Goal: Task Accomplishment & Management: Manage account settings

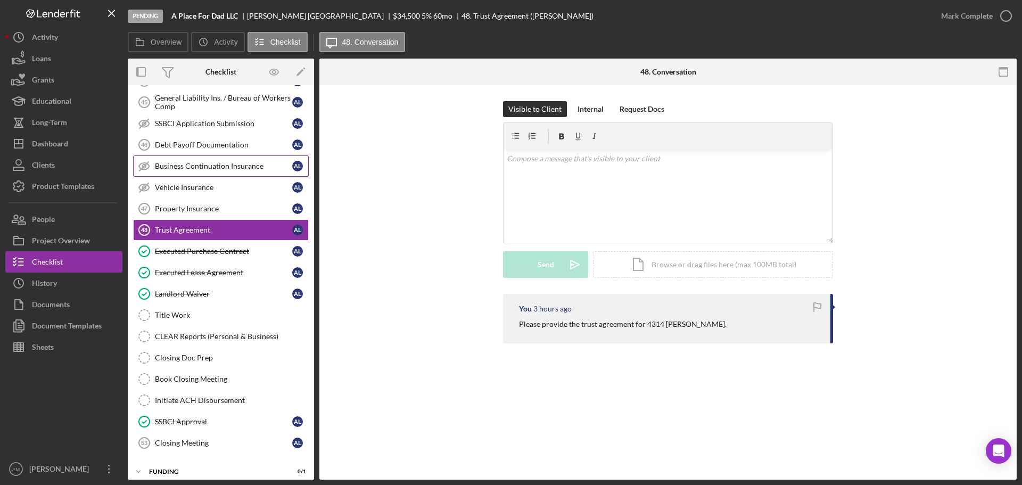
scroll to position [135, 0]
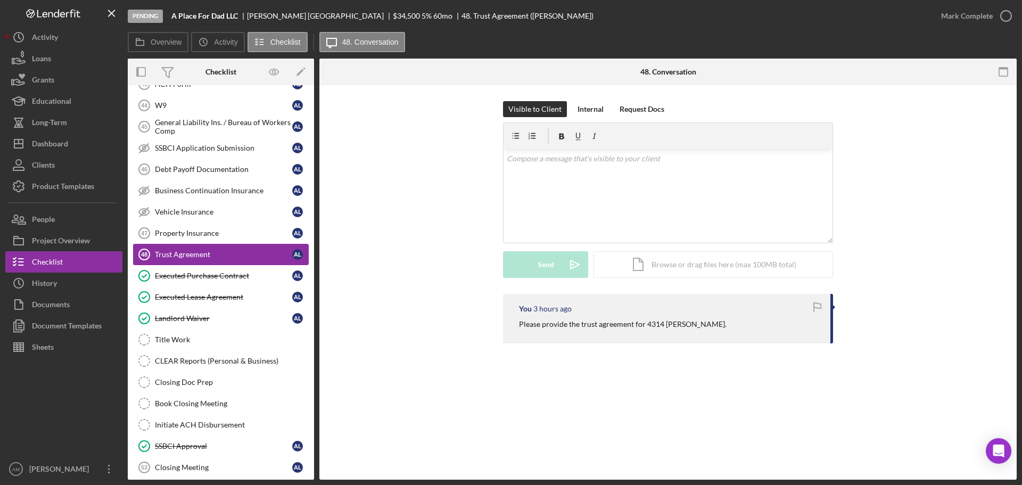
click at [189, 250] on div "Trust Agreement" at bounding box center [223, 254] width 137 height 9
click at [185, 233] on div "Property Insurance" at bounding box center [223, 233] width 137 height 9
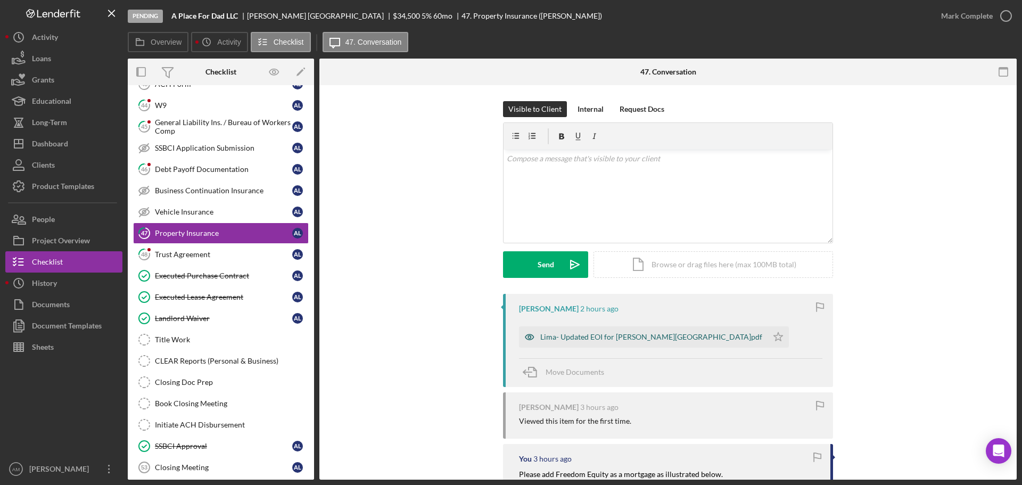
click at [590, 336] on div "Lima- Updated EOI for Danforth.pdf" at bounding box center [651, 337] width 222 height 9
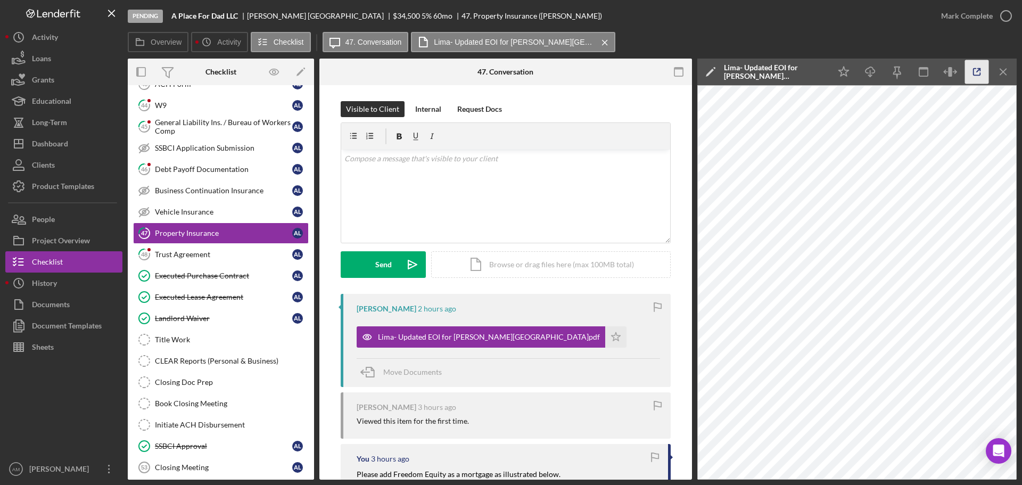
click at [975, 73] on icon "button" at bounding box center [977, 72] width 24 height 24
click at [954, 10] on div "Mark Complete" at bounding box center [967, 15] width 52 height 21
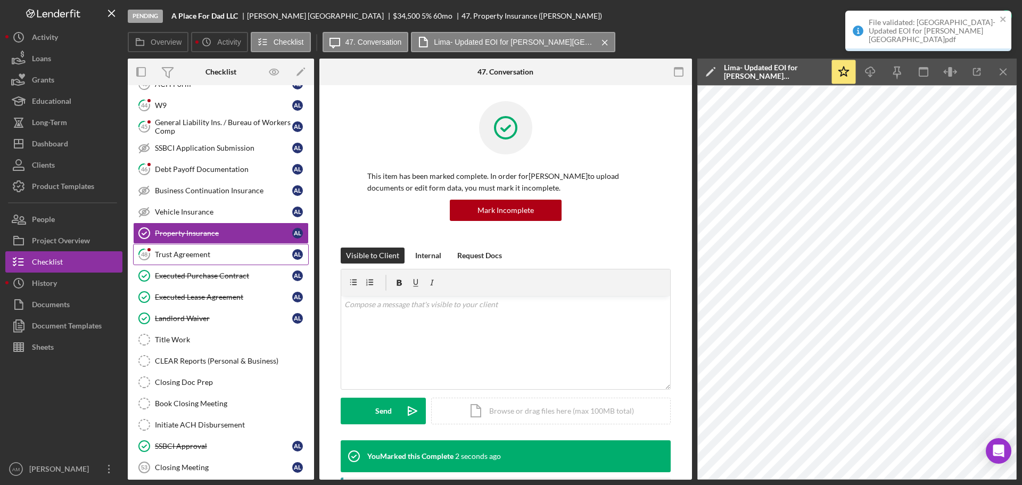
click at [190, 254] on div "Trust Agreement" at bounding box center [223, 254] width 137 height 9
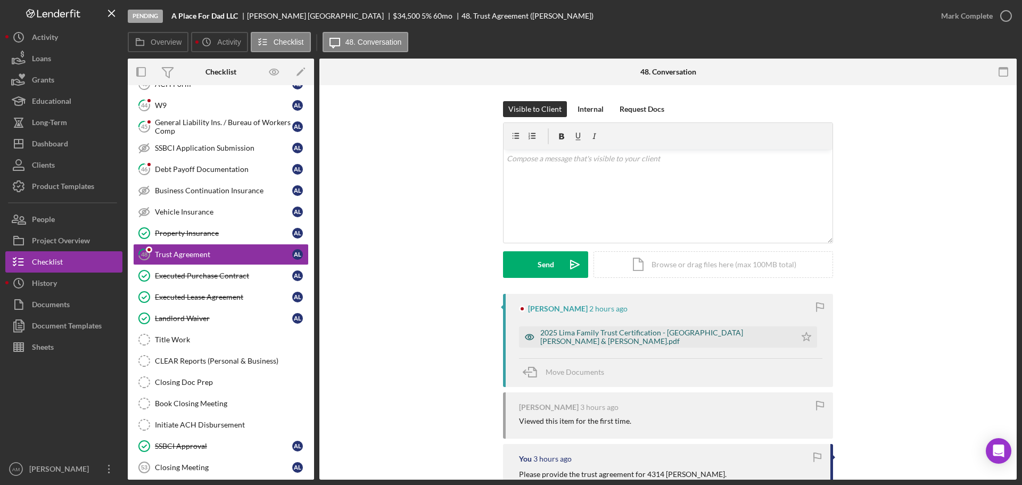
click at [598, 335] on div "2025 Lima Family Trust Certification - Lima, Jean & Angela.pdf" at bounding box center [665, 336] width 250 height 17
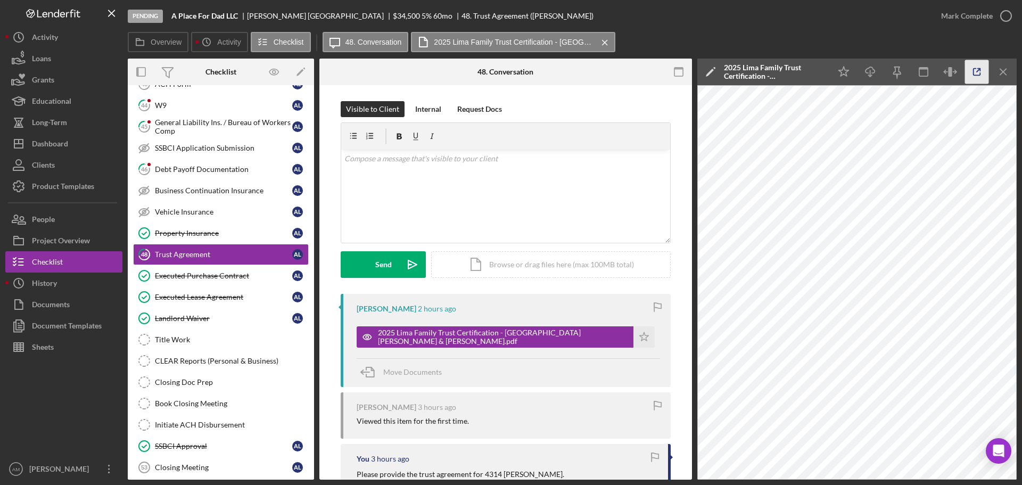
click at [976, 68] on icon "button" at bounding box center [977, 72] width 24 height 24
click at [404, 188] on div "v Color teal Color pink Remove color Add row above Add row below Add column bef…" at bounding box center [505, 196] width 329 height 93
click at [382, 262] on div "Send" at bounding box center [383, 264] width 17 height 27
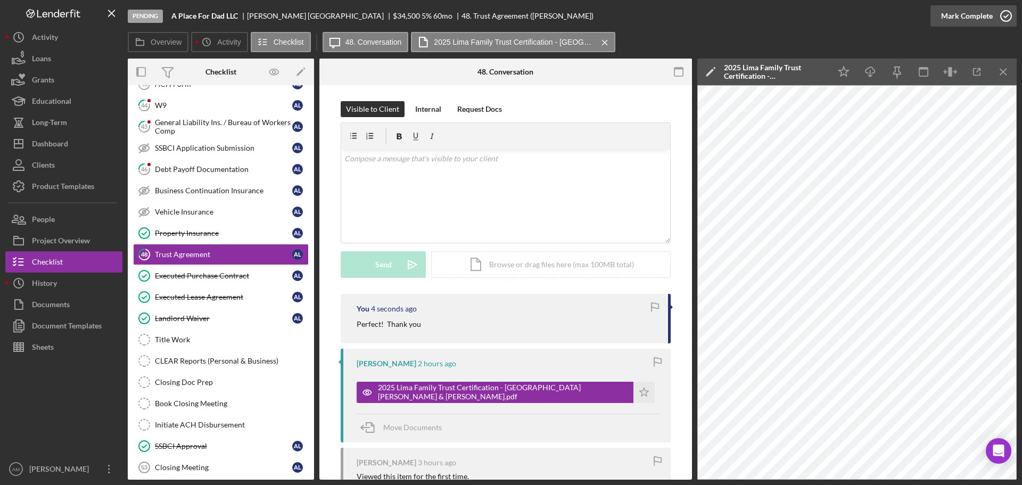
click at [973, 13] on div "Mark Complete" at bounding box center [967, 15] width 52 height 21
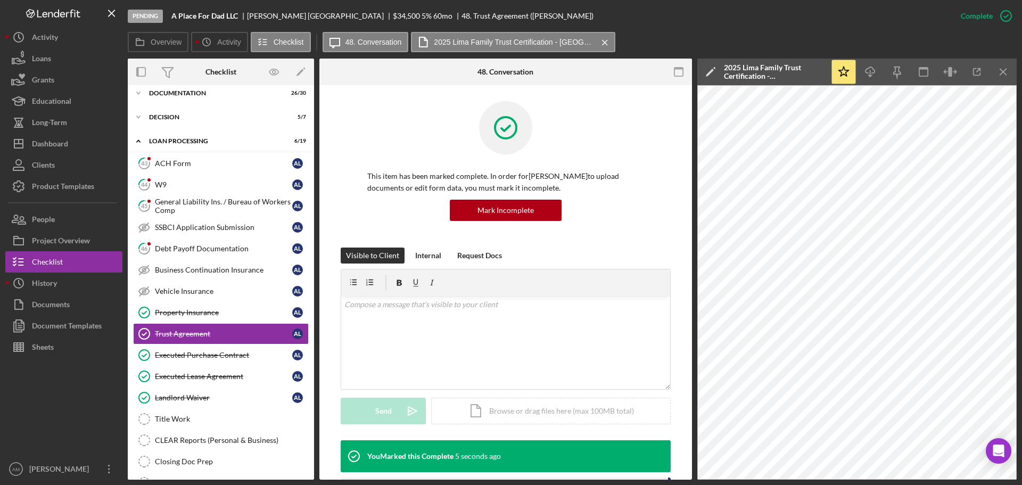
scroll to position [28, 0]
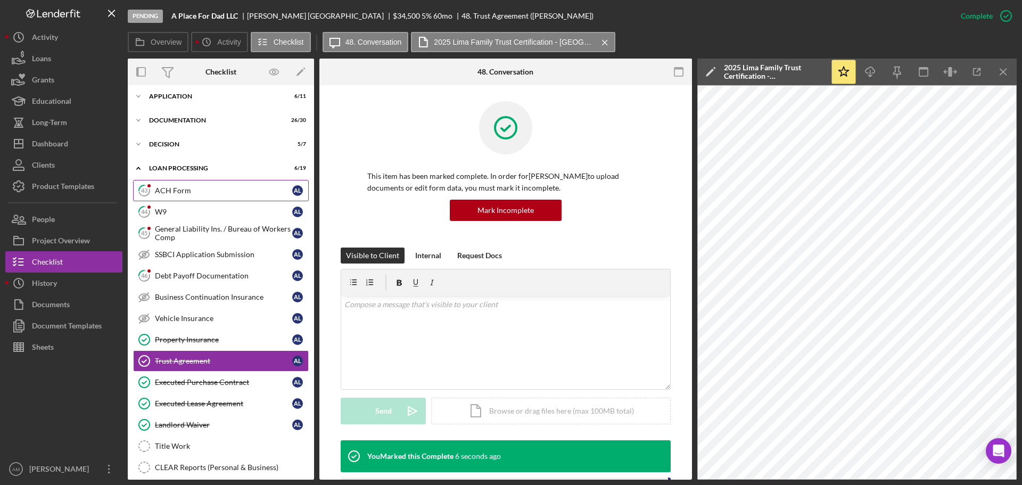
click at [174, 190] on div "ACH Form" at bounding box center [223, 190] width 137 height 9
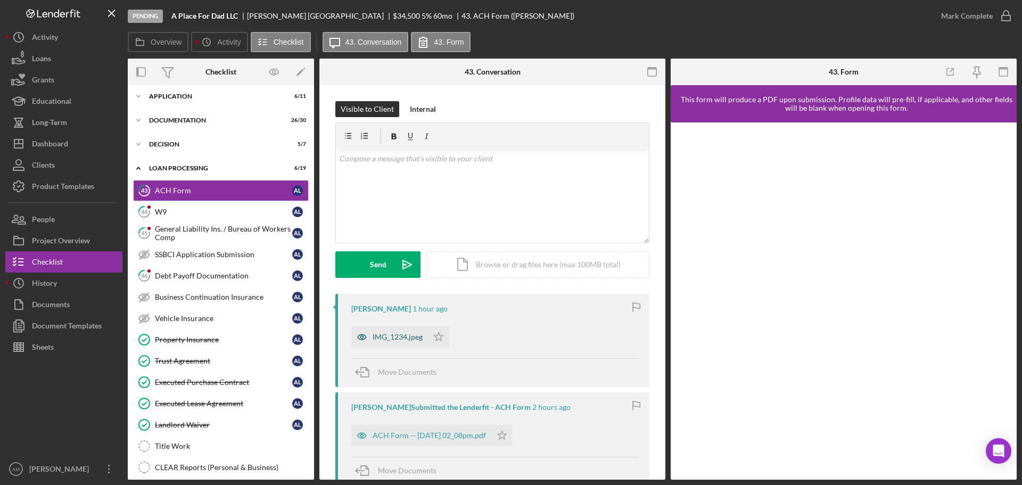
click at [404, 336] on div "IMG_1234.jpeg" at bounding box center [398, 337] width 50 height 9
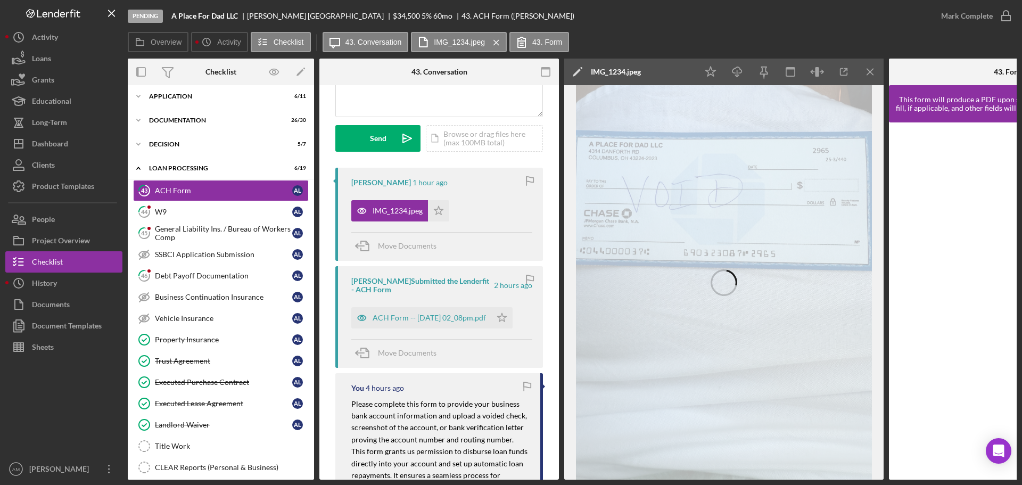
scroll to position [160, 0]
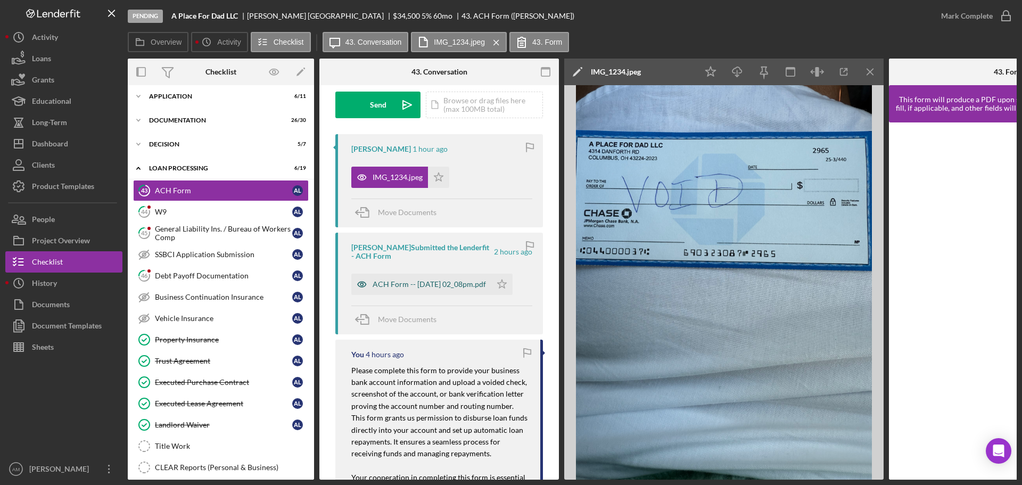
click at [412, 283] on div "ACH Form -- 2025-10-08 02_08pm.pdf" at bounding box center [429, 284] width 113 height 9
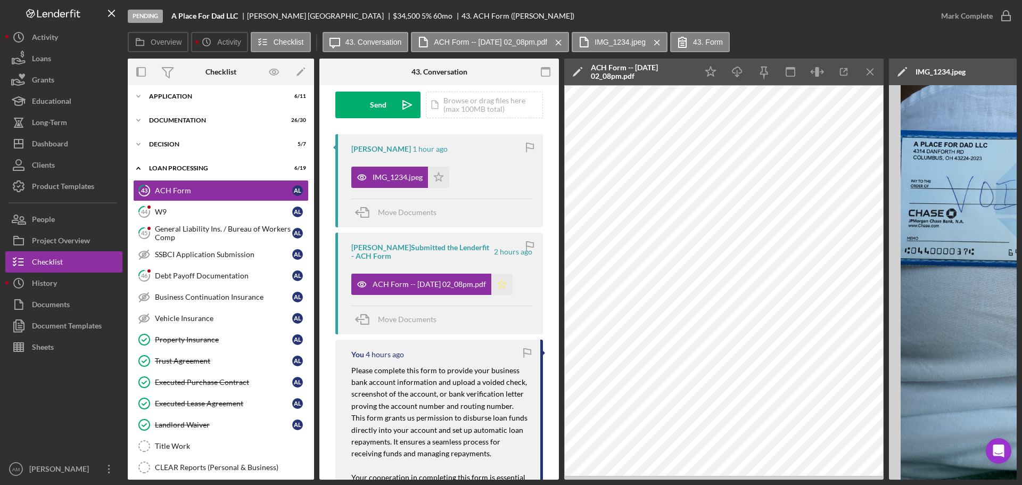
click at [513, 283] on icon "Icon/Star" at bounding box center [501, 284] width 21 height 21
click at [434, 176] on icon "Icon/Star" at bounding box center [438, 177] width 21 height 21
click at [960, 13] on div "Mark Complete" at bounding box center [967, 15] width 52 height 21
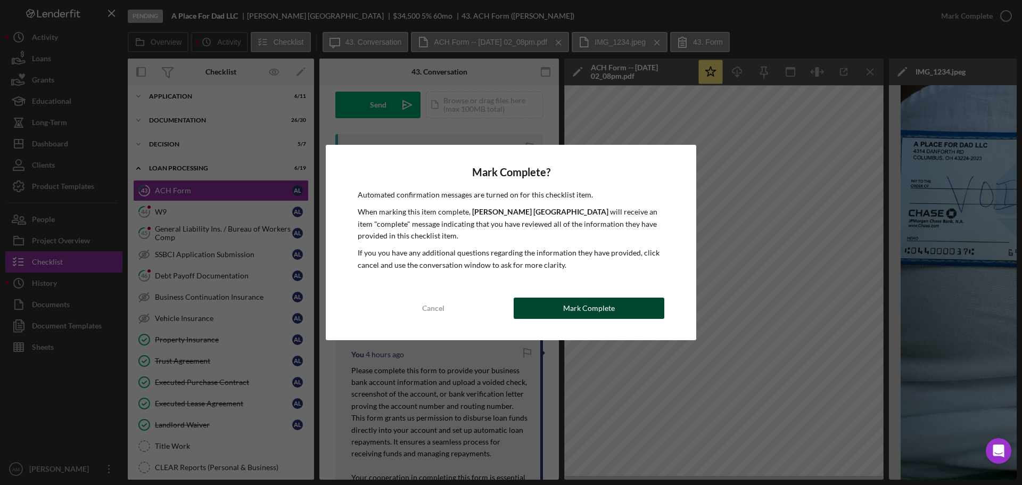
click at [602, 312] on div "Mark Complete" at bounding box center [589, 308] width 52 height 21
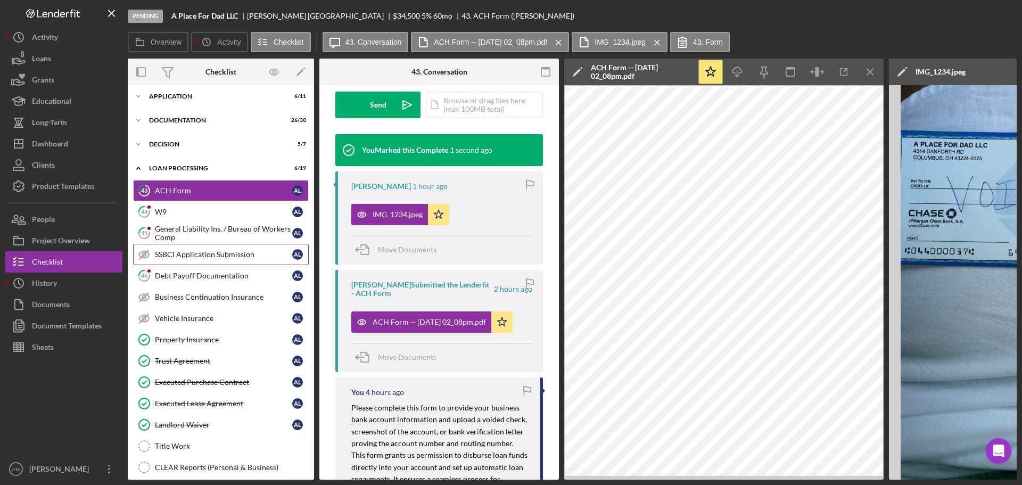
scroll to position [318, 0]
click at [220, 213] on div "W9" at bounding box center [223, 212] width 137 height 9
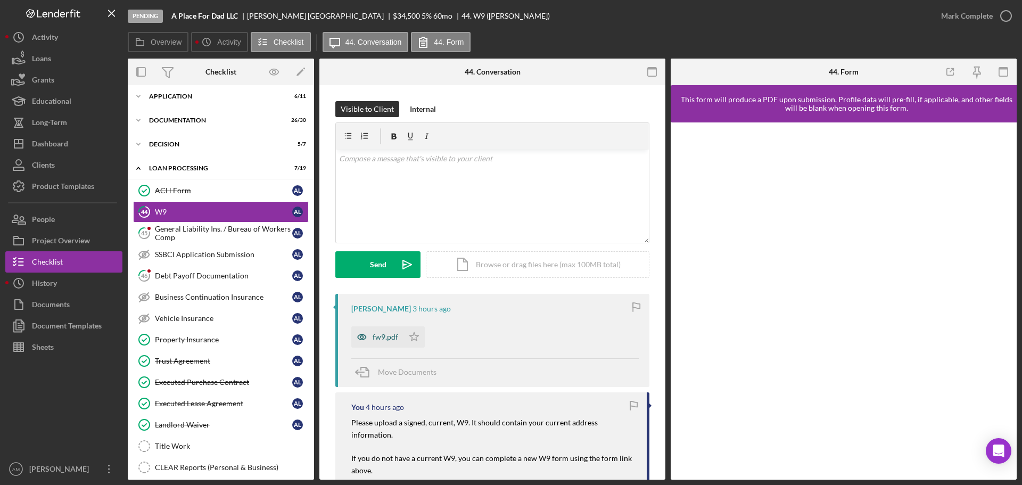
click at [384, 336] on div "fw9.pdf" at bounding box center [386, 337] width 26 height 9
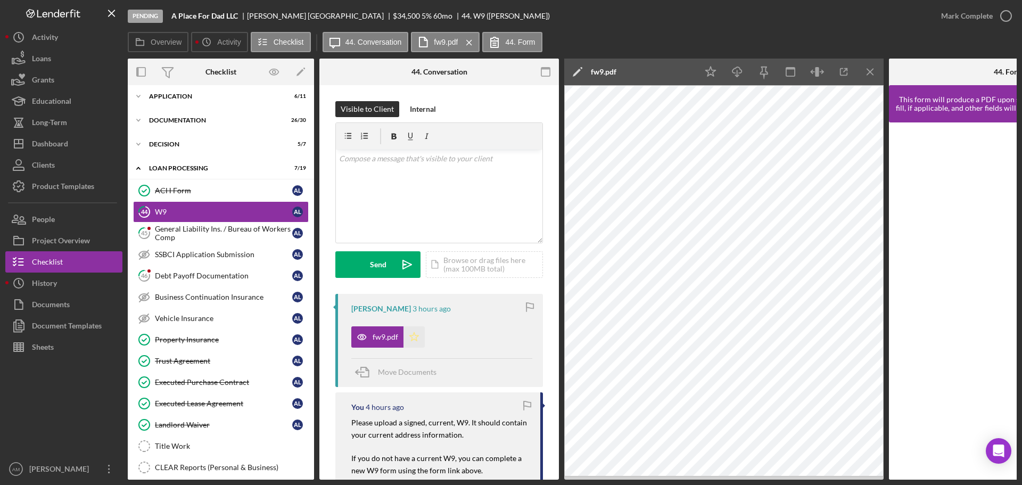
click at [413, 338] on icon "Icon/Star" at bounding box center [414, 336] width 21 height 21
click at [965, 14] on div "Mark Complete" at bounding box center [967, 15] width 52 height 21
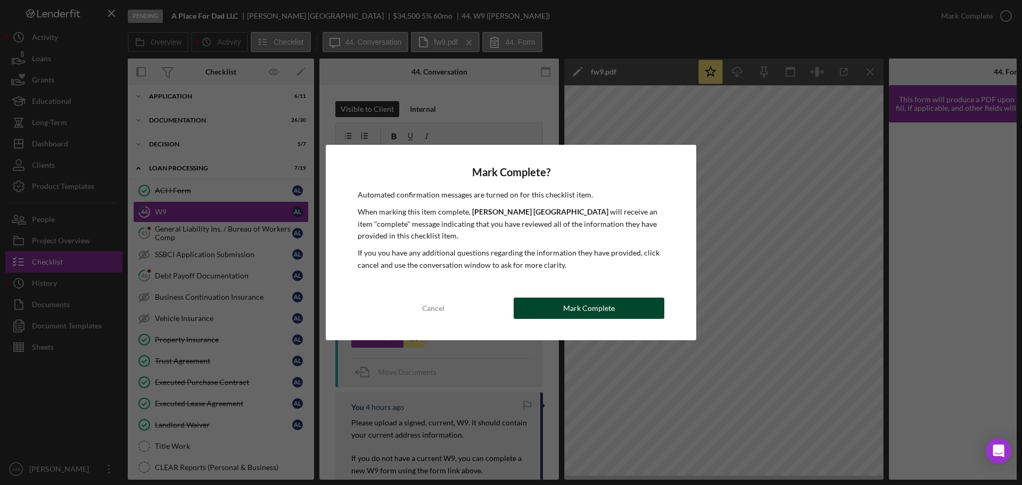
click at [590, 305] on div "Mark Complete" at bounding box center [589, 308] width 52 height 21
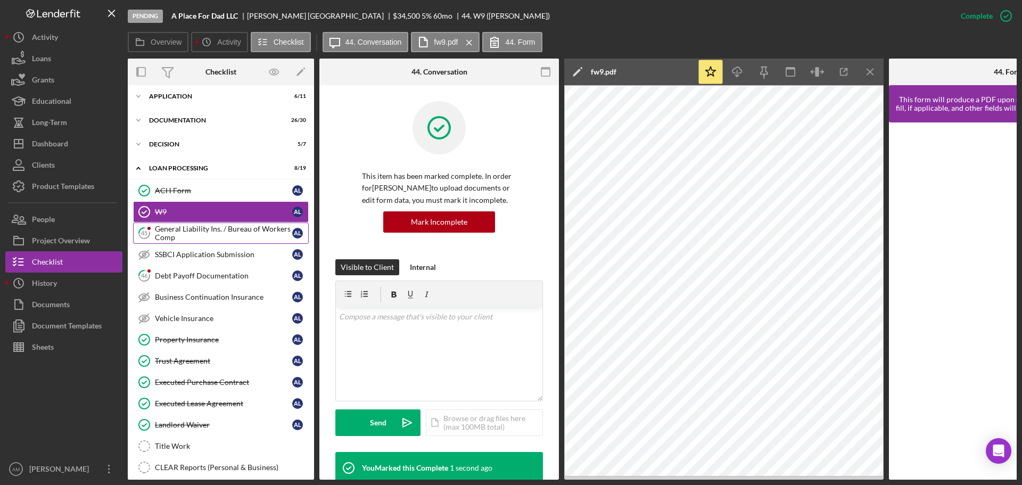
click at [199, 232] on div "General Liability Ins. / Bureau of Workers Comp" at bounding box center [223, 233] width 137 height 17
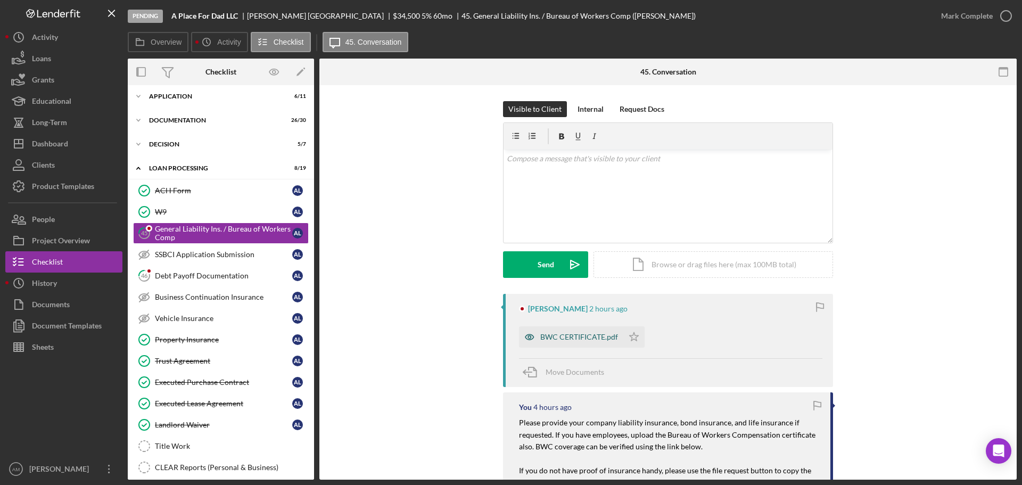
click at [570, 337] on div "BWC CERTIFICATE.pdf" at bounding box center [579, 337] width 78 height 9
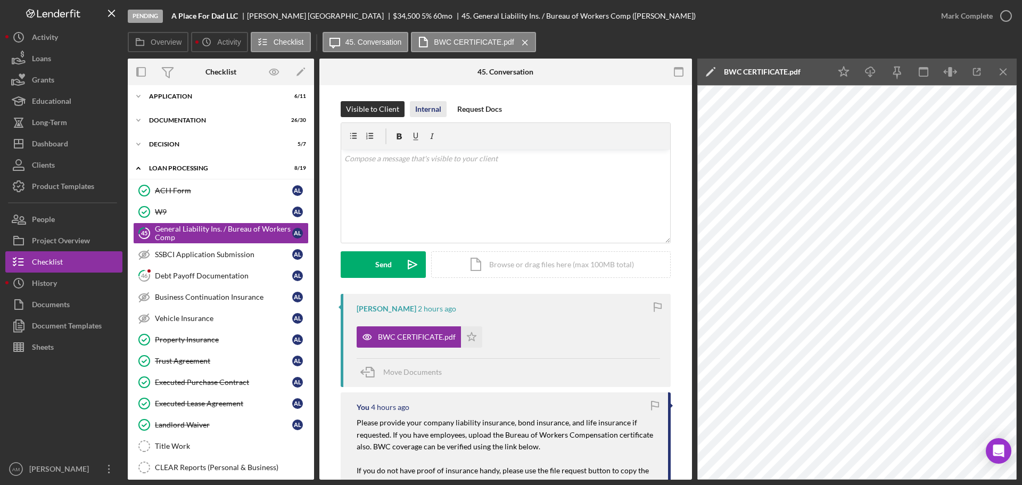
click at [431, 108] on div "Internal" at bounding box center [428, 109] width 26 height 16
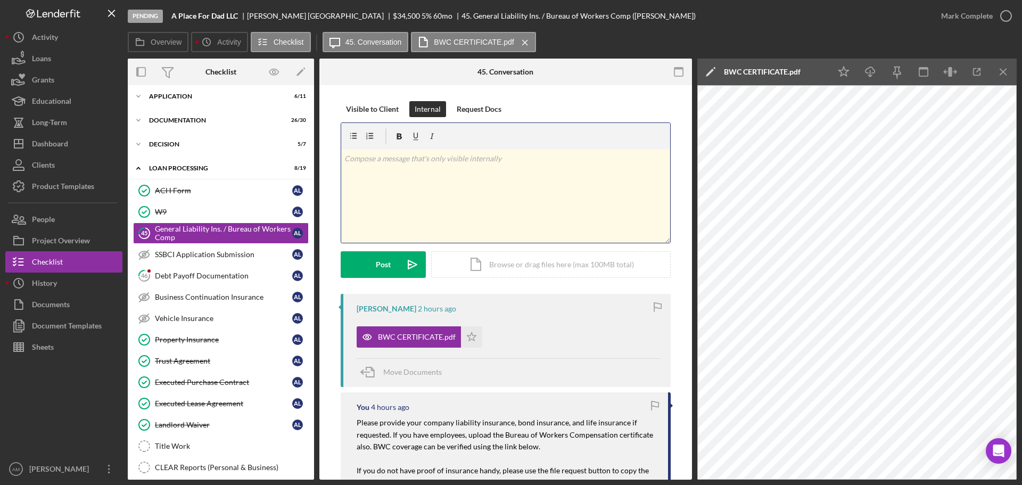
click at [389, 174] on div "v Color teal Color pink Remove color Add row above Add row below Add column bef…" at bounding box center [505, 196] width 329 height 93
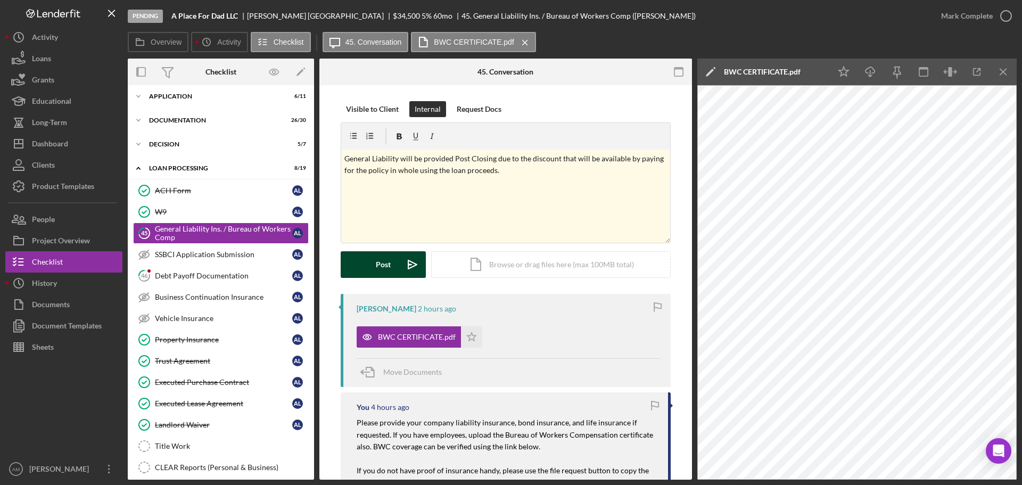
click at [389, 261] on div "Post" at bounding box center [383, 264] width 15 height 27
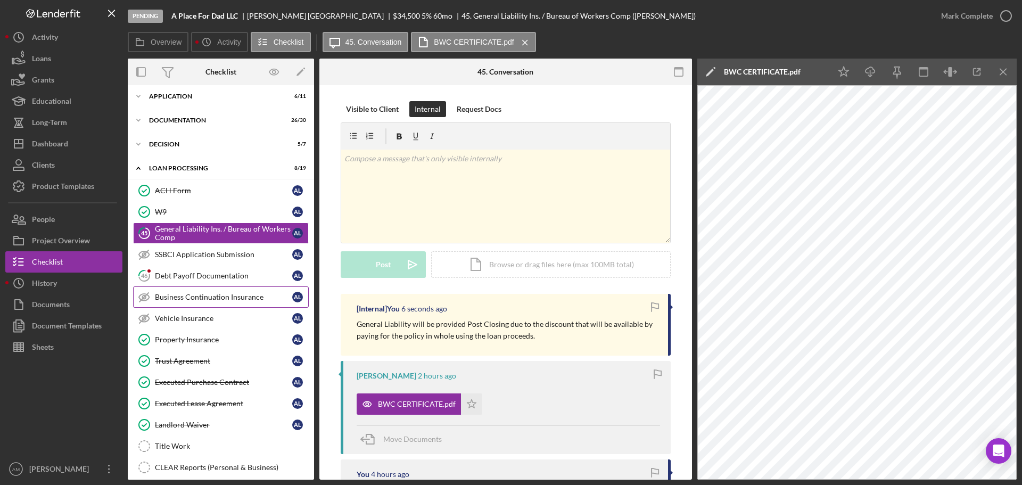
click at [194, 298] on div "Business Continuation Insurance" at bounding box center [223, 297] width 137 height 9
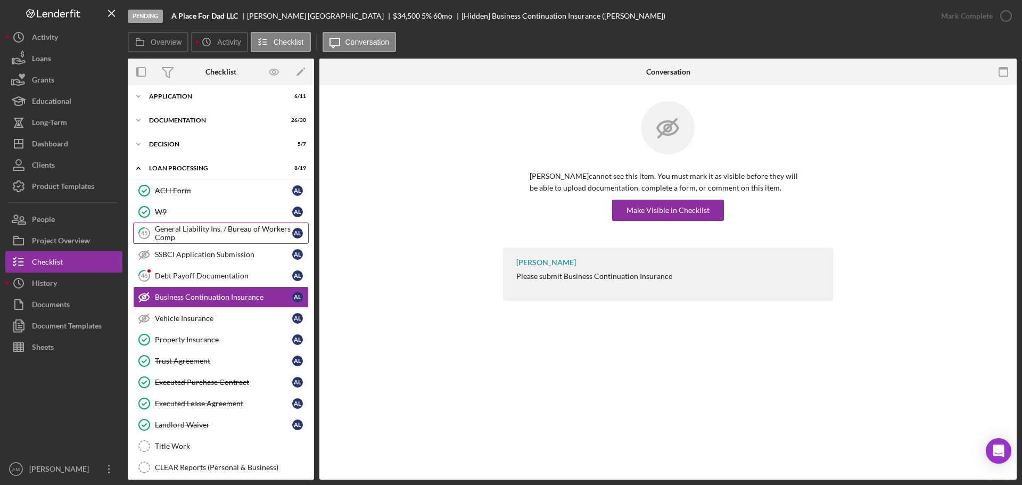
click at [196, 232] on div "General Liability Ins. / Bureau of Workers Comp" at bounding box center [223, 233] width 137 height 17
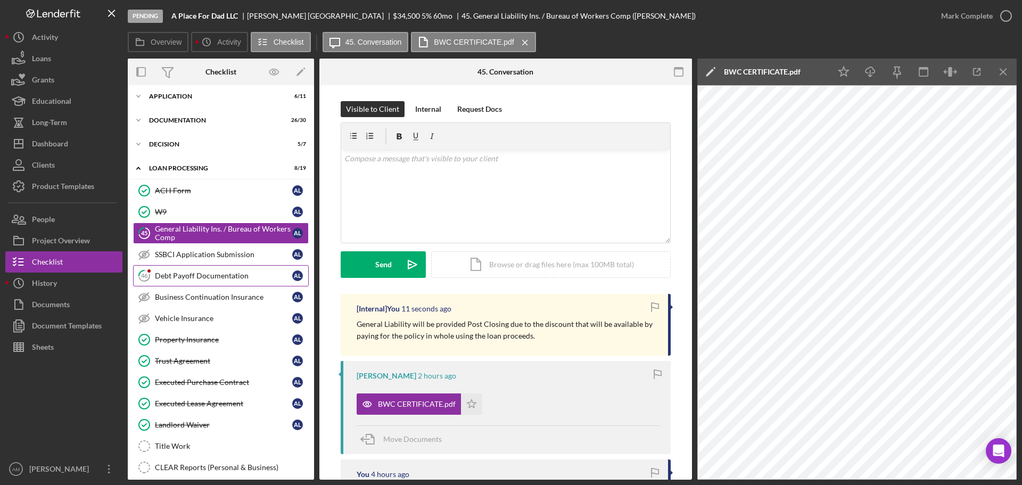
click at [184, 273] on div "Debt Payoff Documentation" at bounding box center [223, 276] width 137 height 9
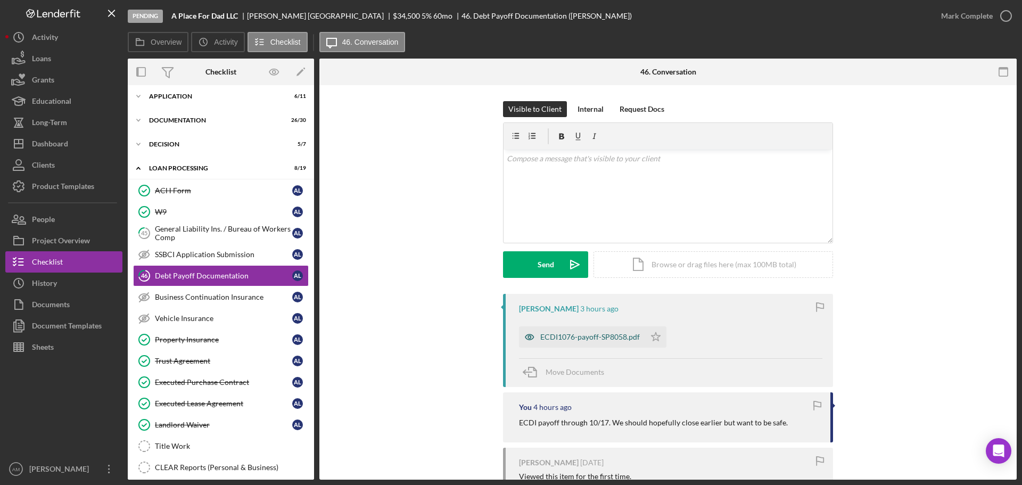
click at [584, 339] on div "ECDI1076-payoff-SP8058.pdf" at bounding box center [590, 337] width 100 height 9
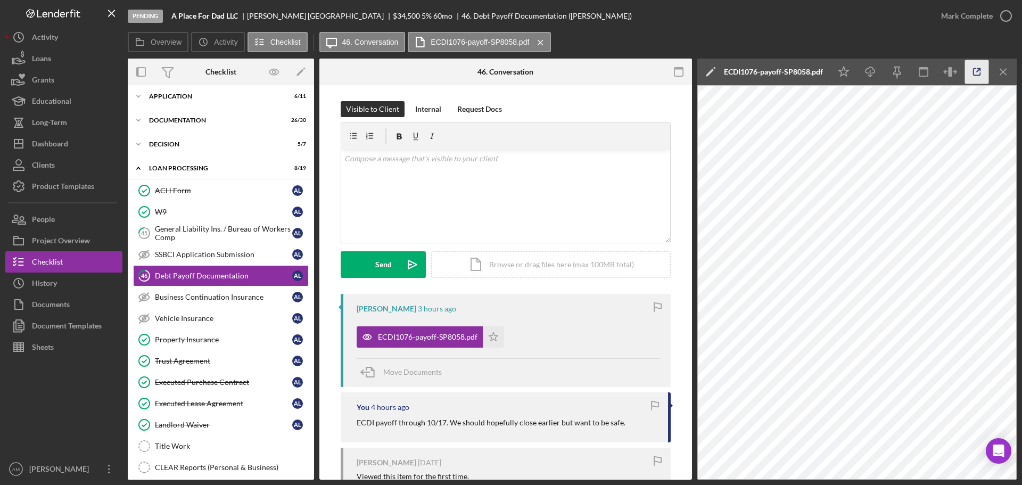
click at [973, 68] on icon "button" at bounding box center [977, 72] width 24 height 24
click at [962, 14] on div "Mark Complete" at bounding box center [967, 15] width 52 height 21
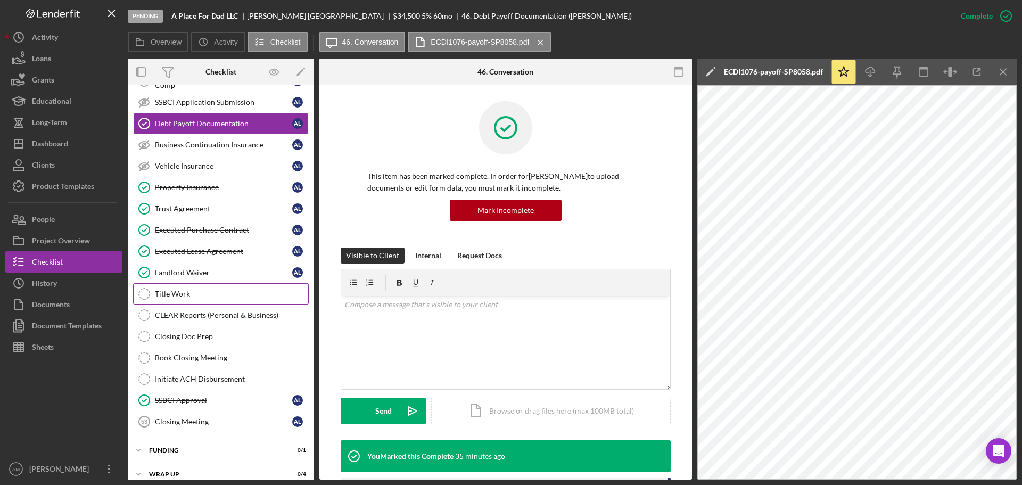
scroll to position [192, 0]
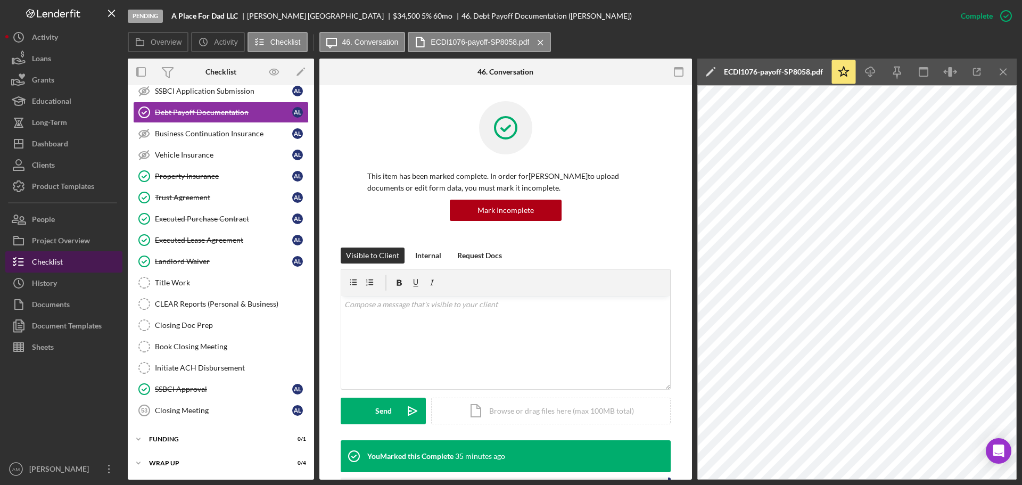
click at [43, 260] on div "Checklist" at bounding box center [47, 263] width 31 height 24
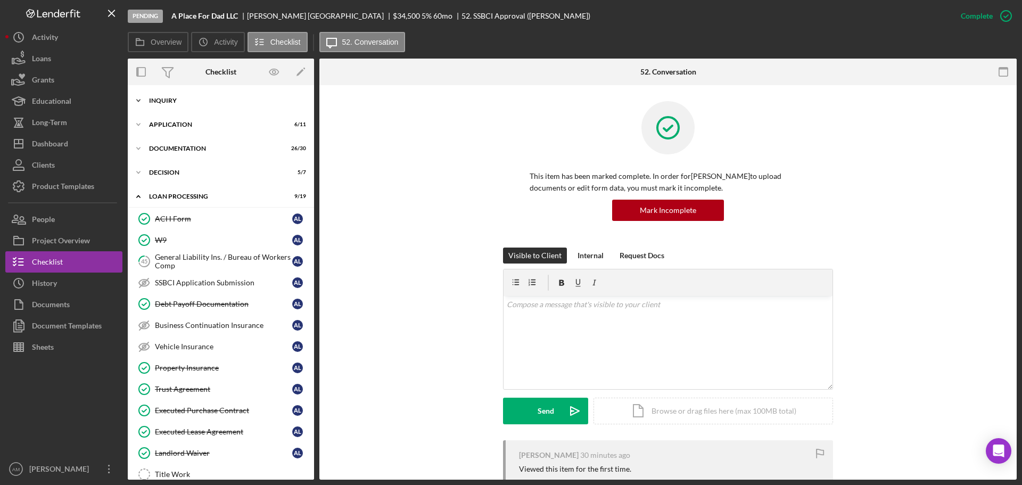
click at [169, 98] on div "Inquiry" at bounding box center [225, 100] width 152 height 6
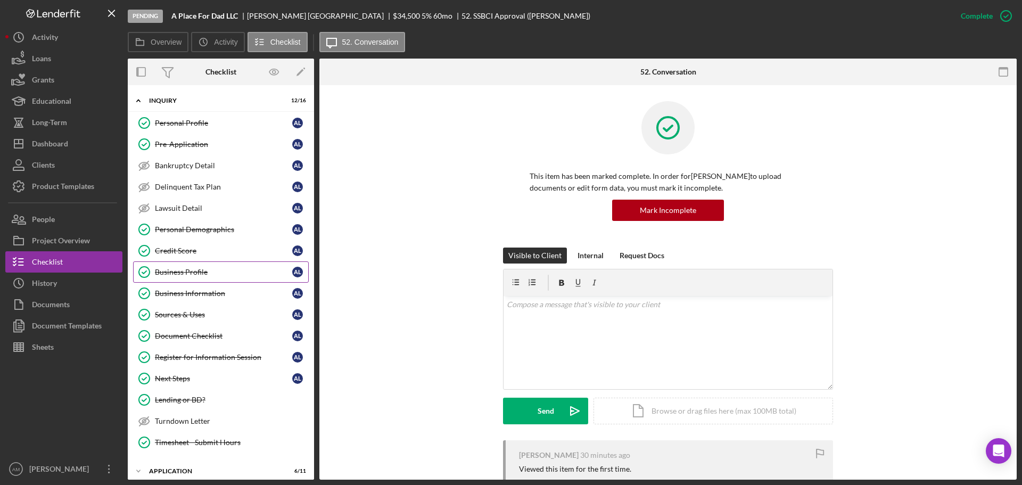
click at [195, 272] on div "Business Profile" at bounding box center [223, 272] width 137 height 9
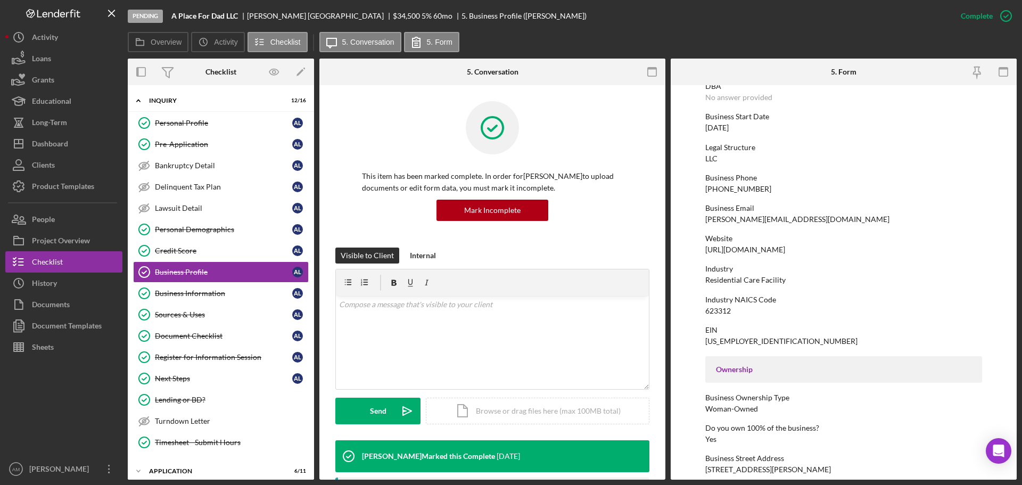
scroll to position [106, 0]
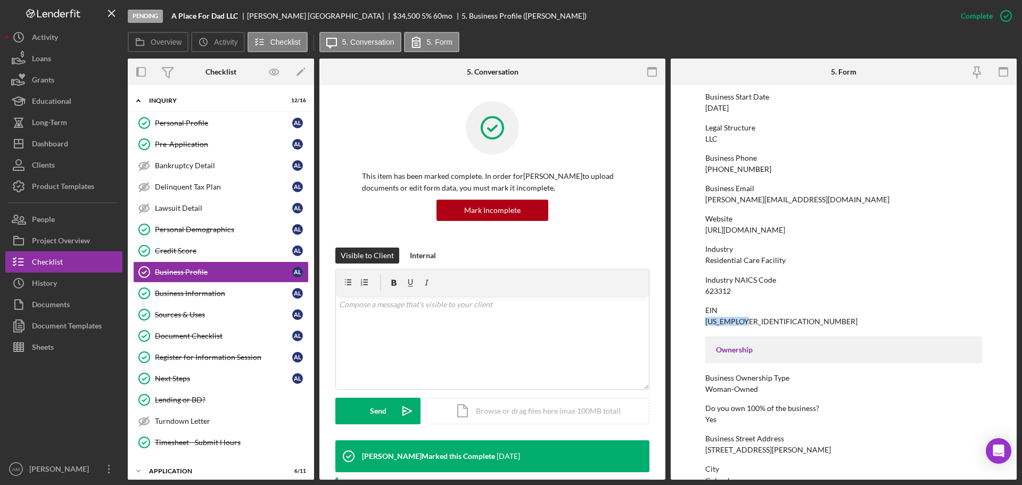
drag, startPoint x: 750, startPoint y: 322, endPoint x: 703, endPoint y: 324, distance: 46.9
click at [703, 324] on form "To edit this form you must mark this item incomplete Business Name A Place For …" at bounding box center [844, 282] width 346 height 394
copy div "99-2145394"
click at [41, 262] on div "Checklist" at bounding box center [47, 263] width 31 height 24
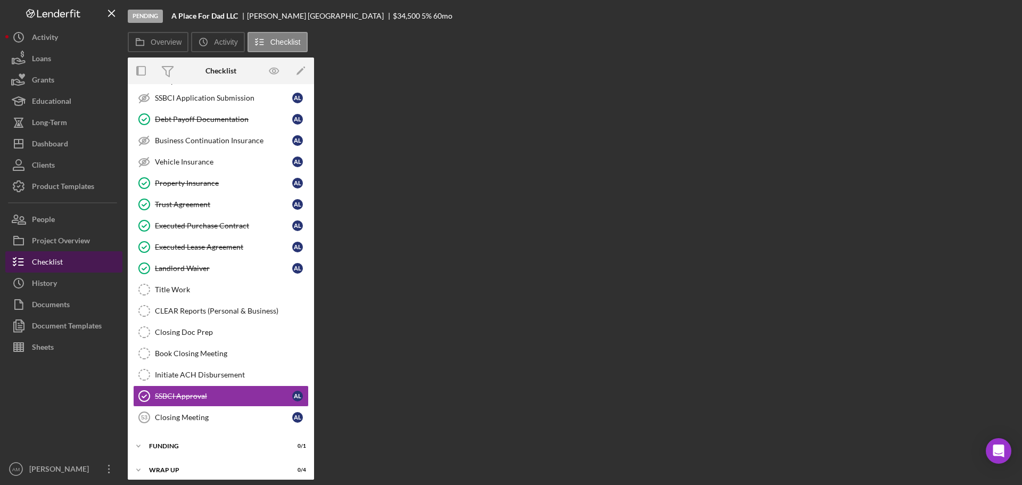
scroll to position [537, 0]
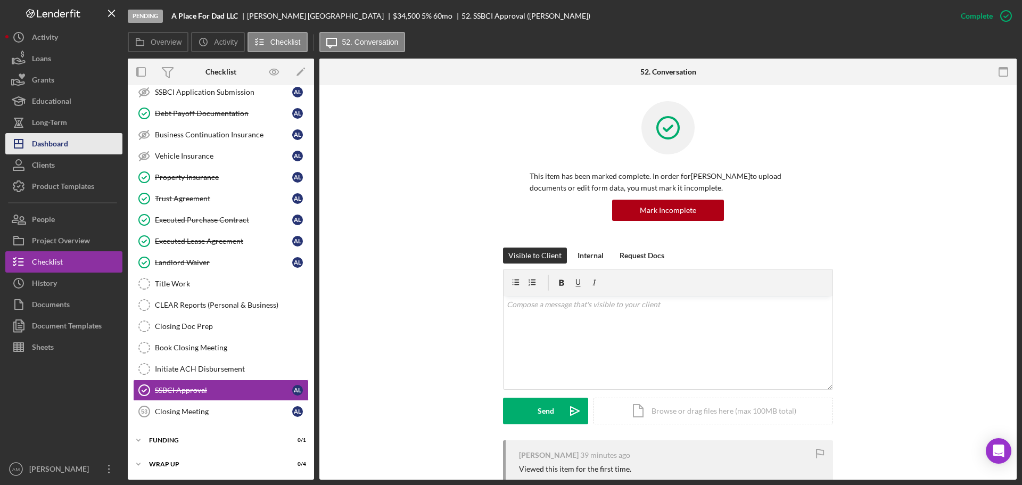
click at [50, 147] on div "Dashboard" at bounding box center [50, 145] width 36 height 24
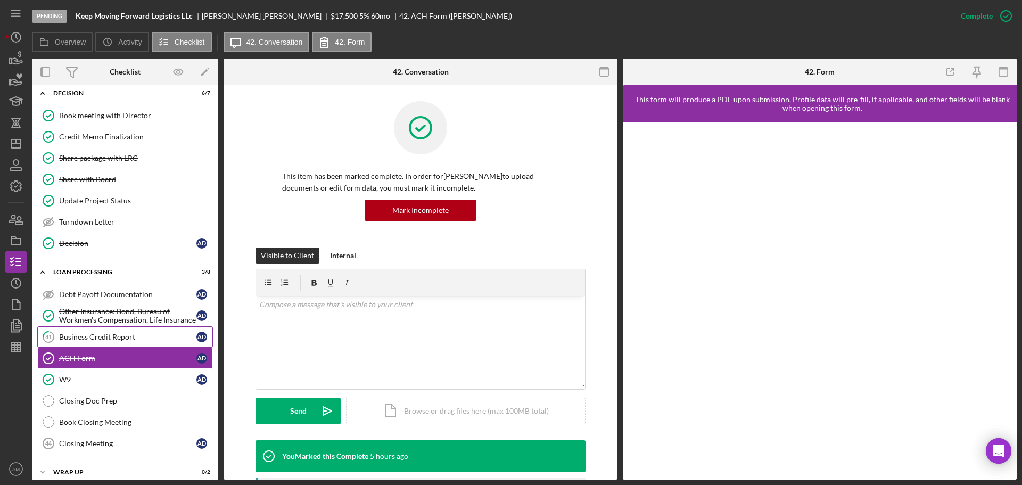
scroll to position [56, 0]
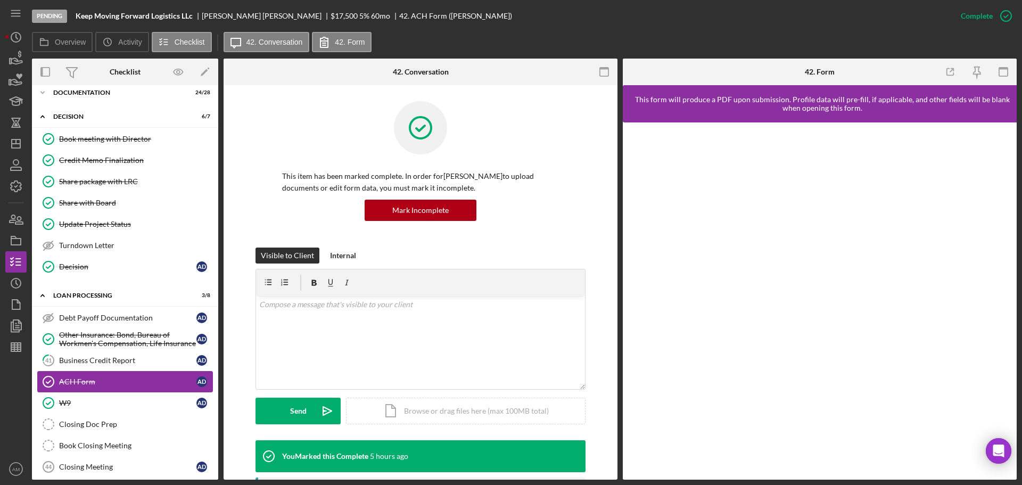
click at [80, 381] on div "ACH Form" at bounding box center [127, 381] width 137 height 9
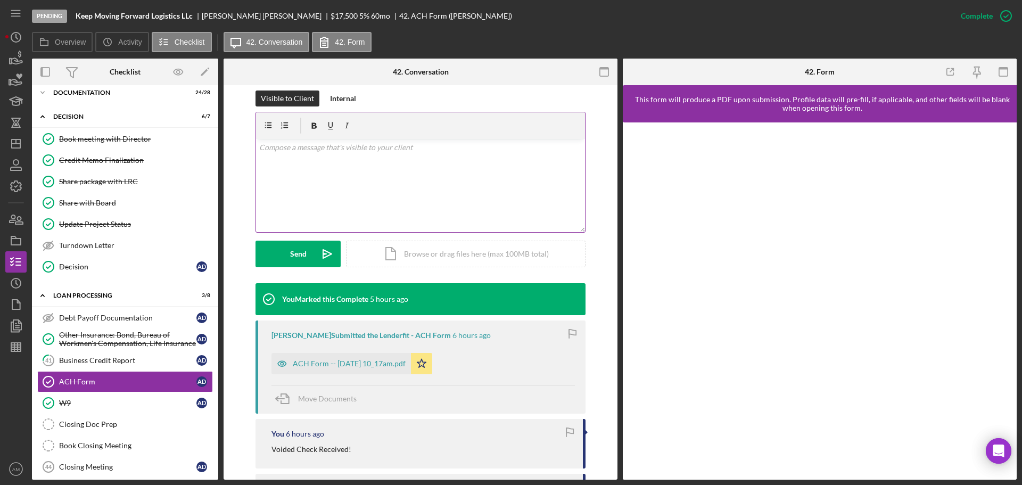
scroll to position [213, 0]
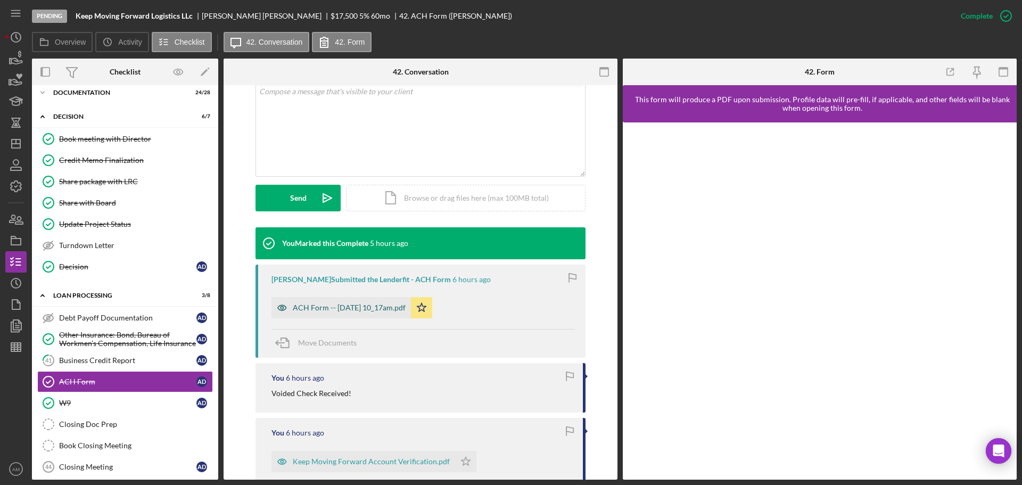
click at [338, 305] on div "ACH Form -- [DATE] 10_17am.pdf" at bounding box center [349, 307] width 113 height 9
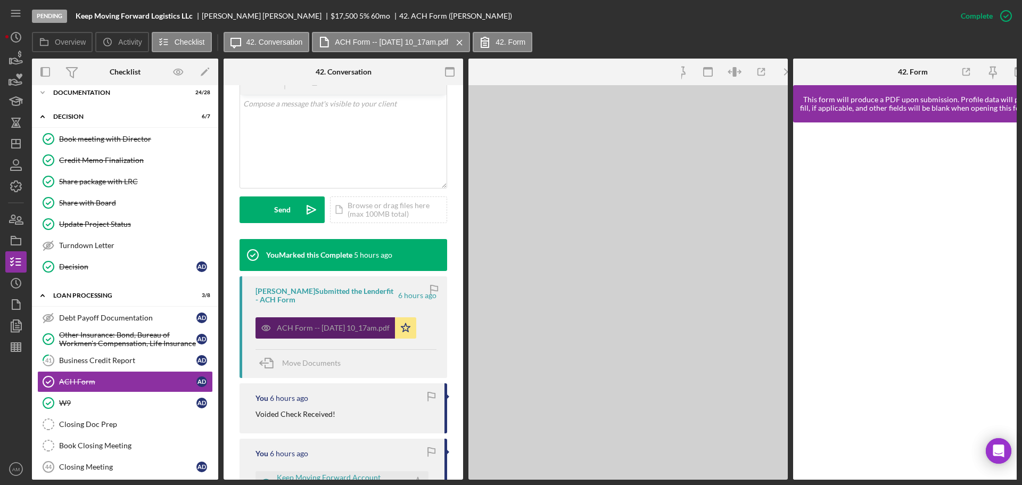
scroll to position [225, 0]
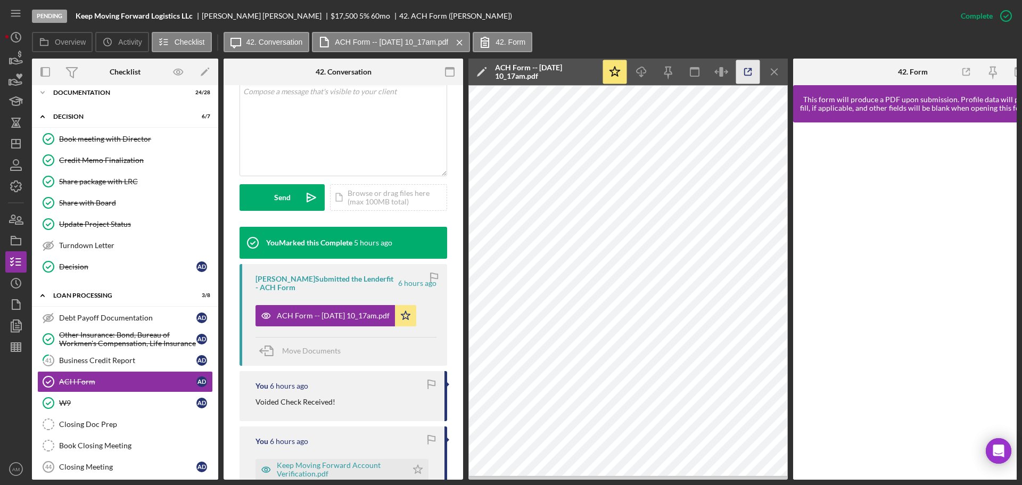
click at [747, 73] on icon "button" at bounding box center [748, 72] width 24 height 24
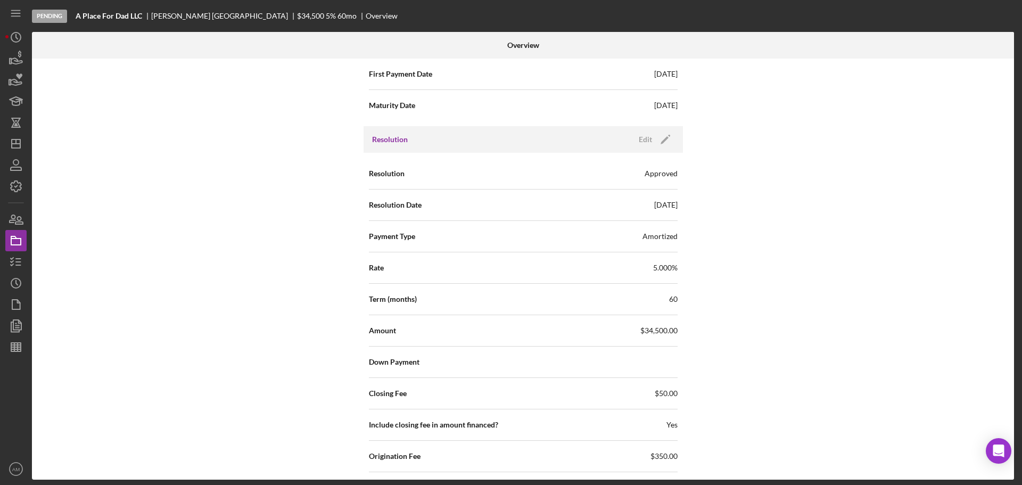
scroll to position [1579, 0]
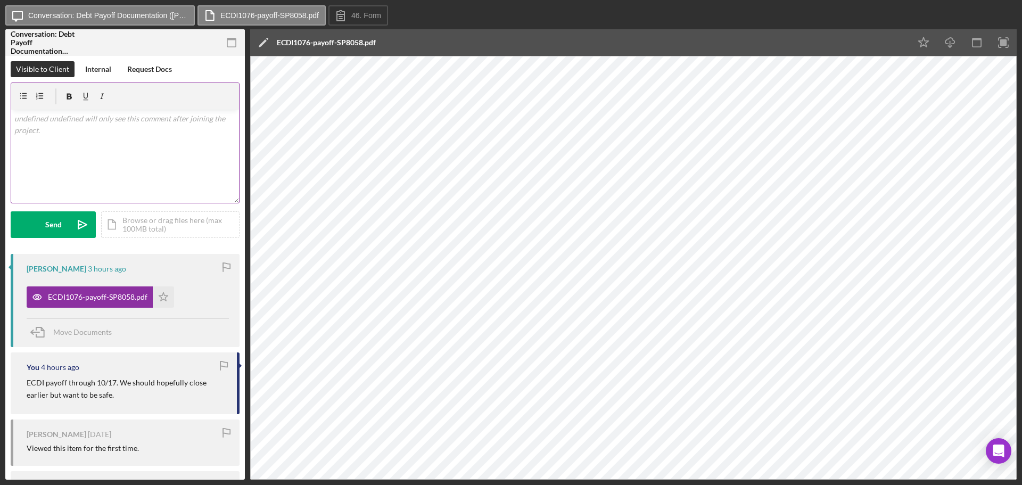
click at [89, 145] on div "v Color teal Color pink Remove color Add row above Add row below Add column bef…" at bounding box center [125, 156] width 228 height 93
click at [56, 215] on div "Send" at bounding box center [53, 224] width 17 height 27
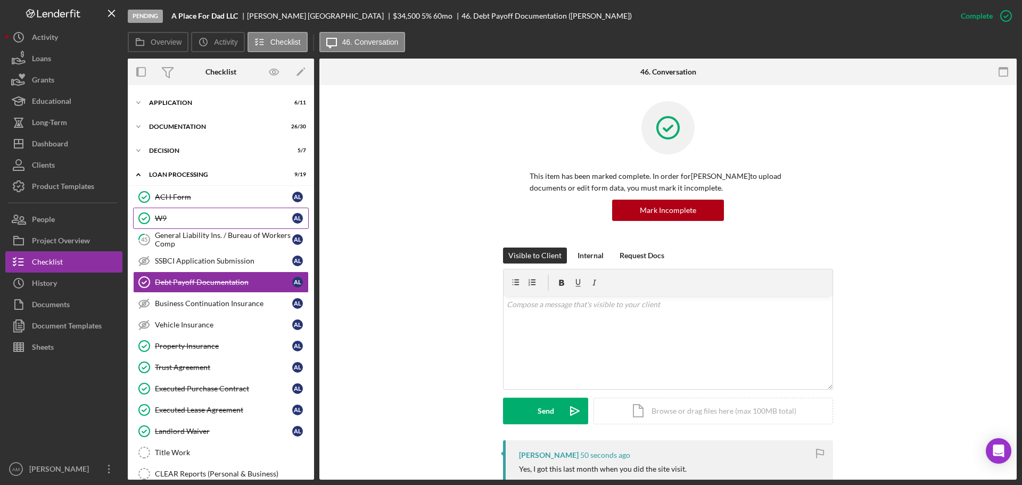
click at [192, 216] on div "W9" at bounding box center [223, 218] width 137 height 9
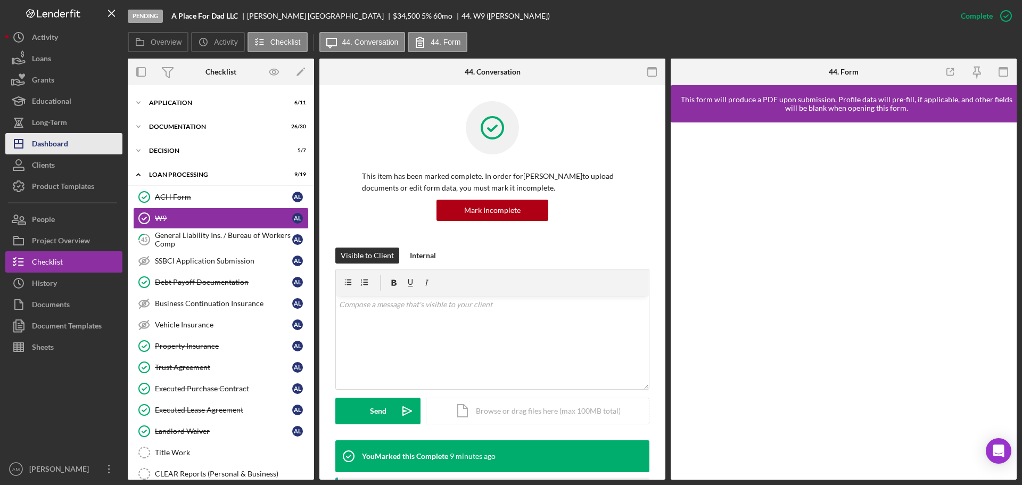
click at [52, 144] on div "Dashboard" at bounding box center [50, 145] width 36 height 24
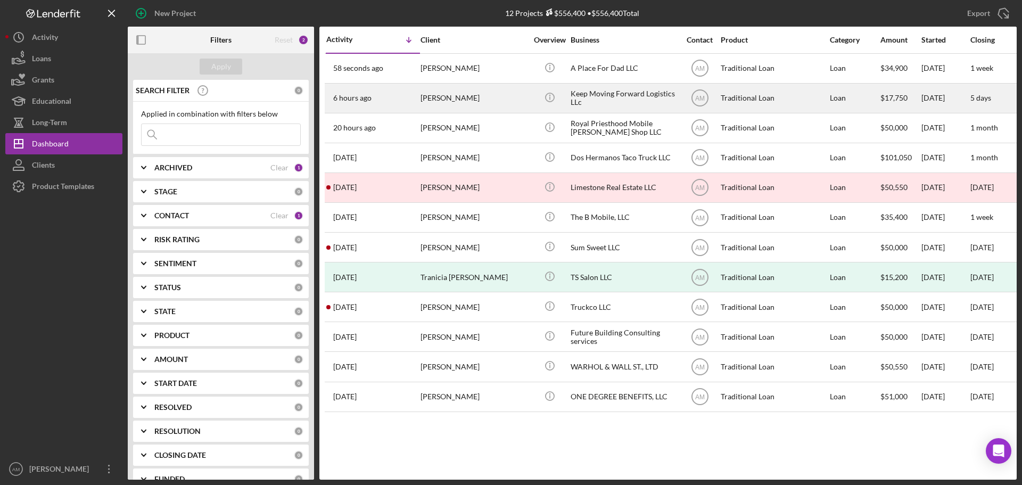
click at [457, 95] on div "[PERSON_NAME]" at bounding box center [474, 98] width 106 height 28
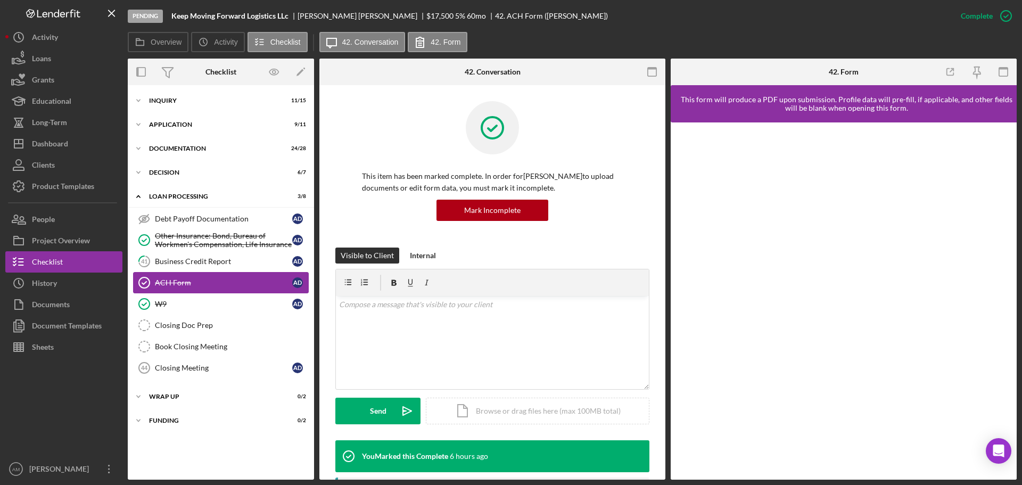
click at [191, 277] on link "ACH Form ACH Form A D" at bounding box center [221, 282] width 176 height 21
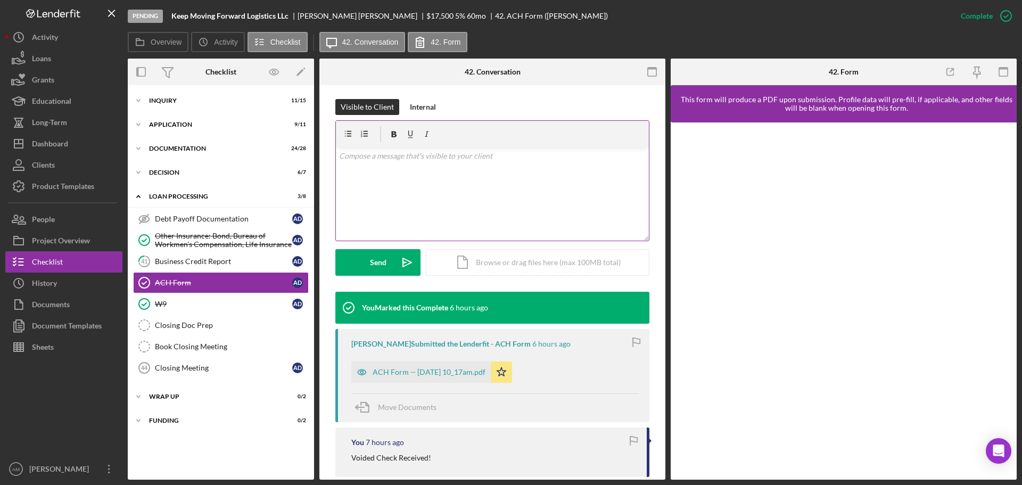
scroll to position [160, 0]
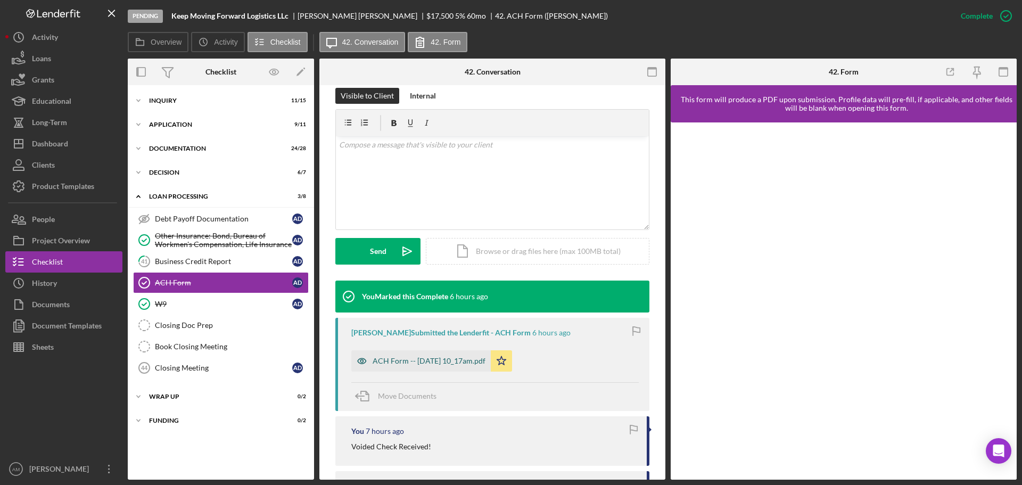
click at [425, 360] on div "ACH Form -- [DATE] 10_17am.pdf" at bounding box center [429, 361] width 113 height 9
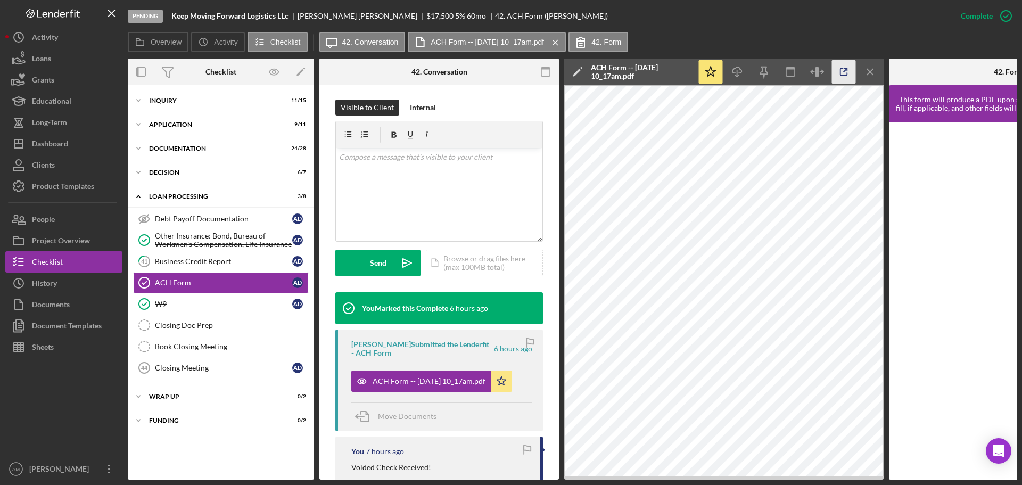
click at [842, 71] on icon "button" at bounding box center [844, 72] width 24 height 24
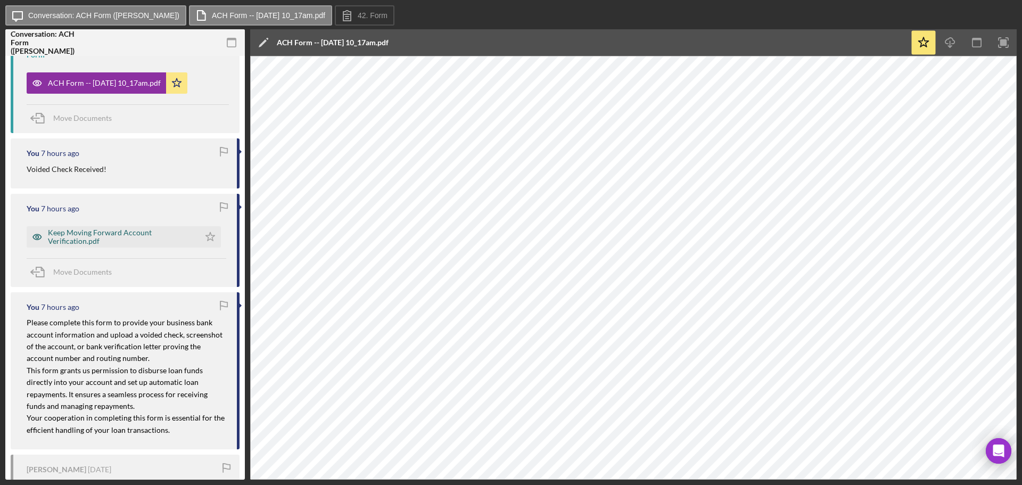
scroll to position [426, 0]
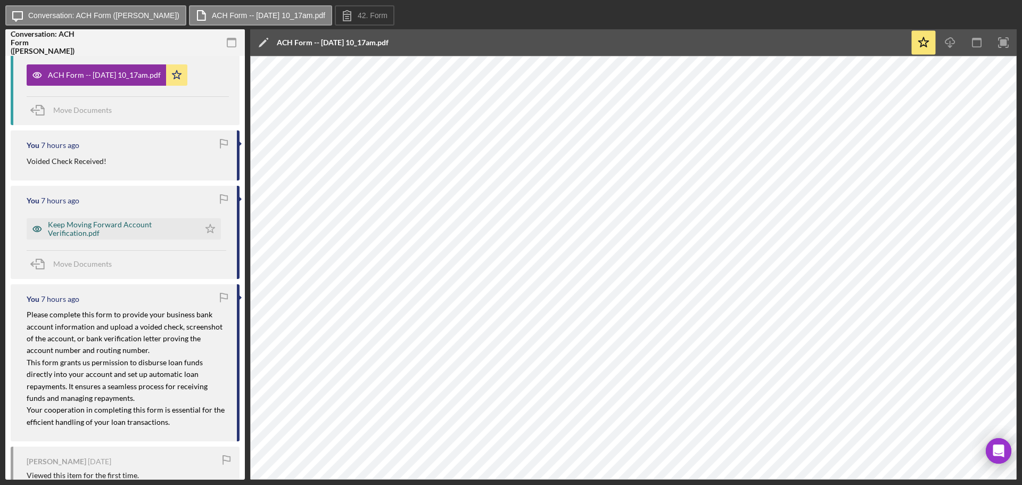
click at [86, 228] on div "Keep Moving Forward Account Verification.pdf" at bounding box center [121, 228] width 146 height 17
